Goal: Go to known website: Access a specific website the user already knows

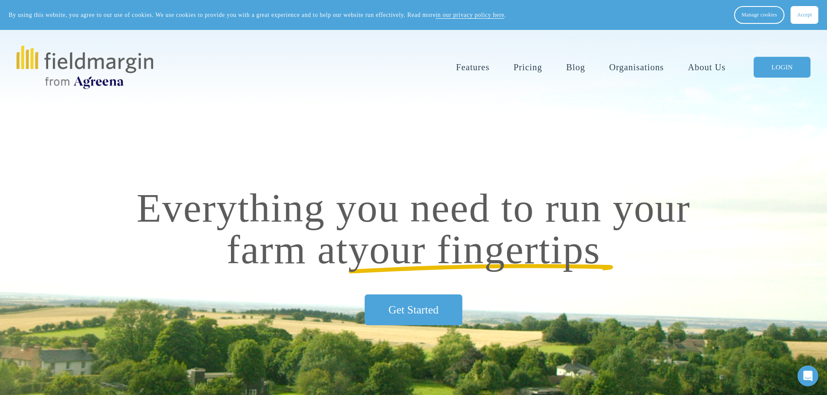
click at [772, 69] on link "LOGIN" at bounding box center [781, 67] width 57 height 21
